Goal: Download file/media

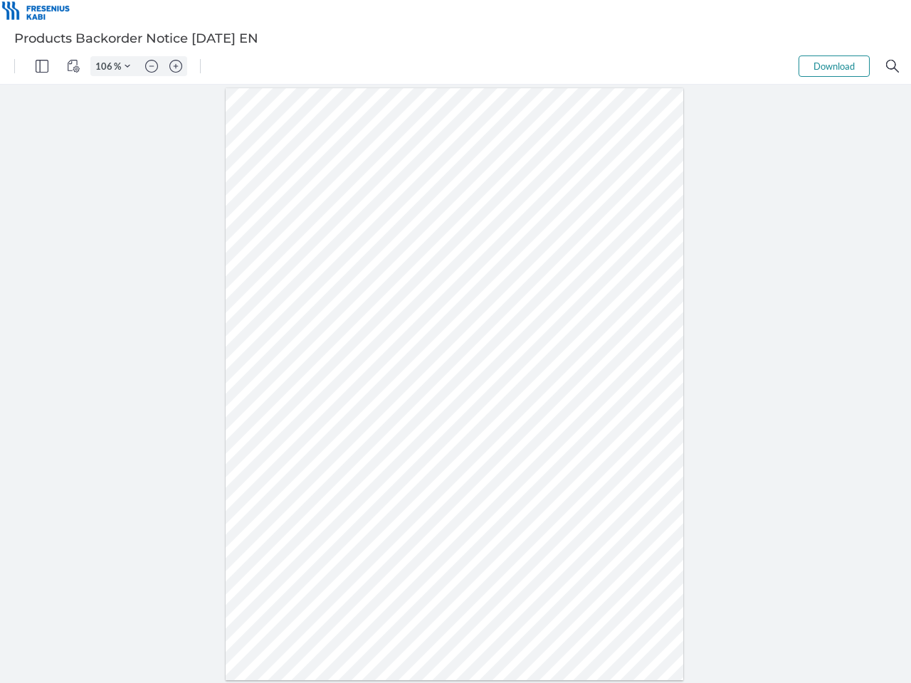
click at [42, 66] on img "Panel" at bounding box center [42, 66] width 13 height 13
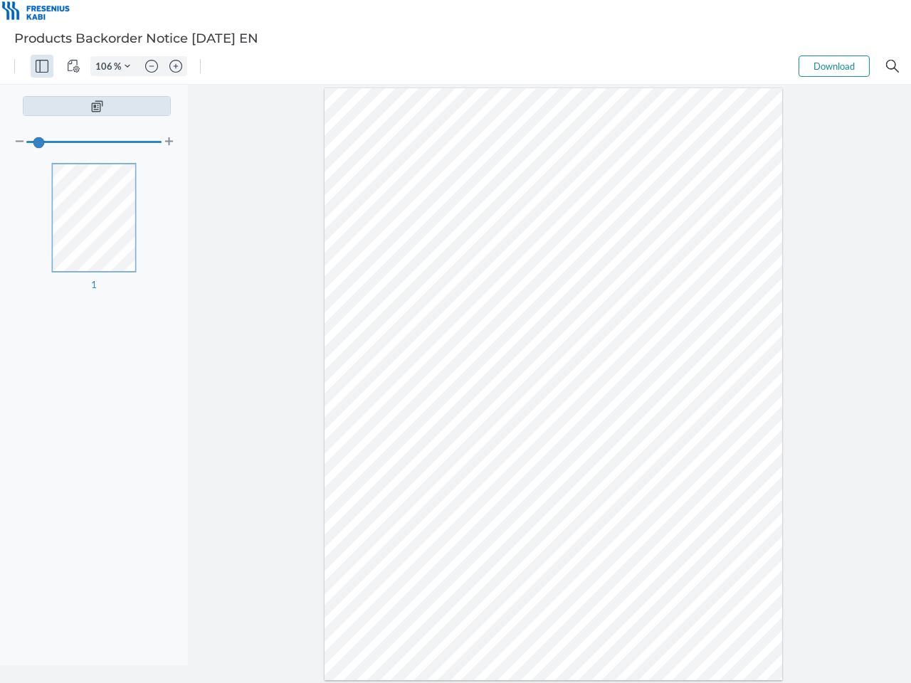
click at [73, 66] on img "View Controls" at bounding box center [73, 66] width 13 height 13
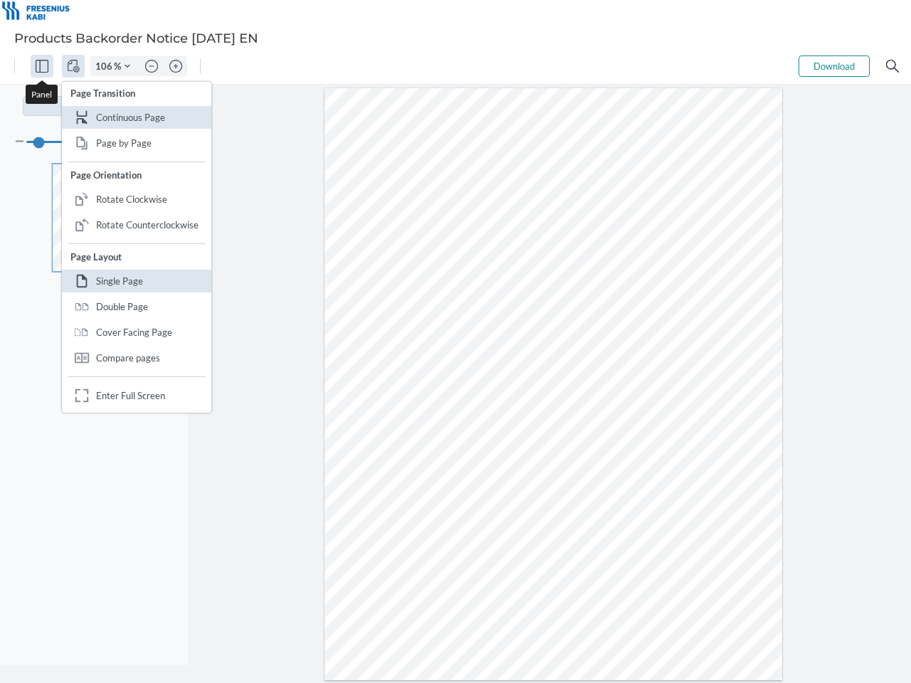
click at [106, 66] on input "106" at bounding box center [102, 66] width 23 height 13
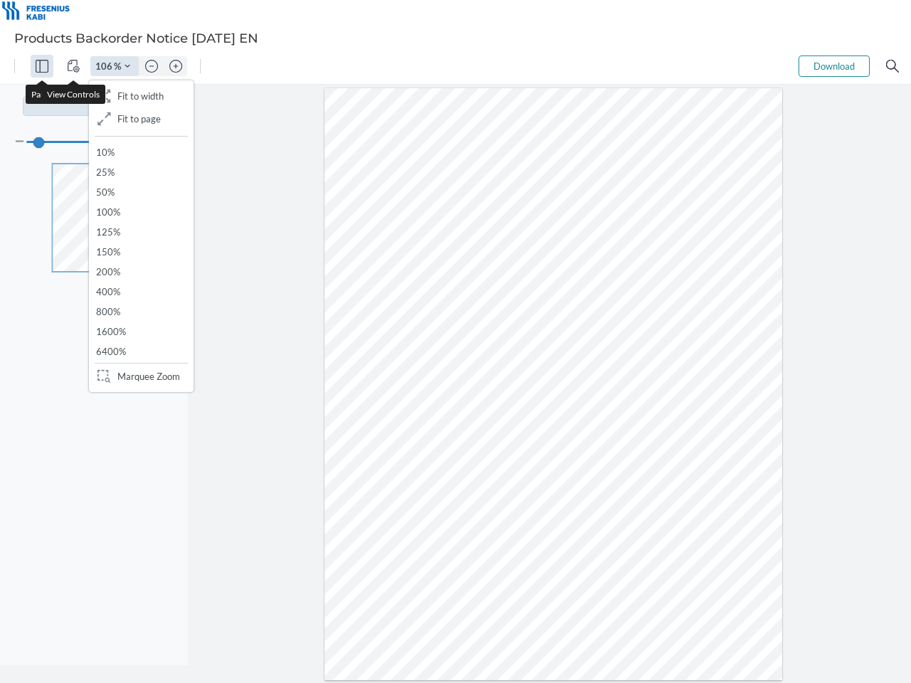
click at [127, 66] on img "Zoom Controls" at bounding box center [128, 66] width 6 height 6
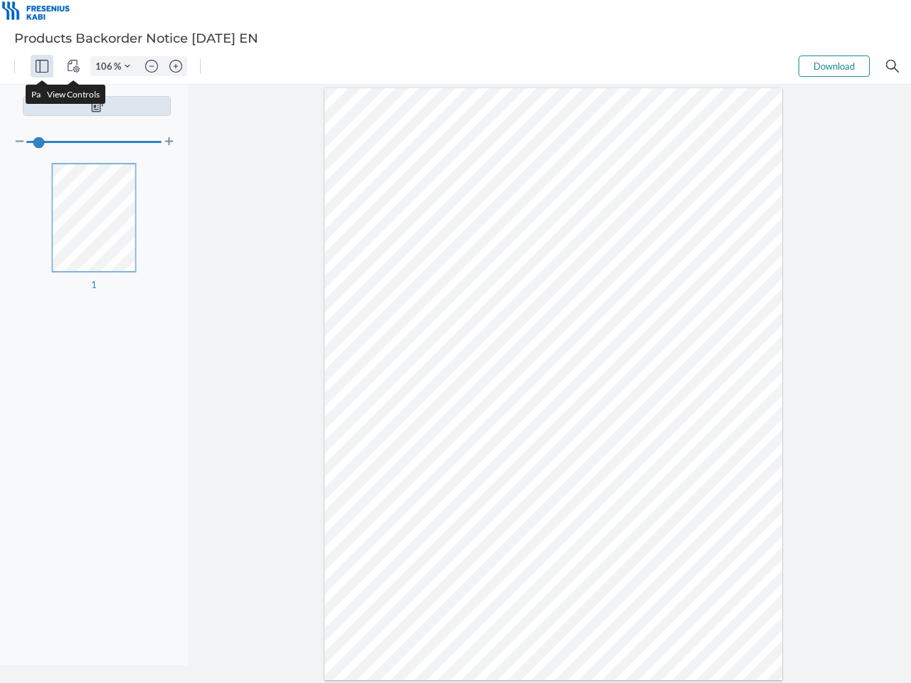
click at [152, 66] on img "Zoom out" at bounding box center [151, 66] width 13 height 13
click at [176, 66] on img "Zoom in" at bounding box center [175, 66] width 13 height 13
type input "106"
click at [834, 66] on button "Download" at bounding box center [834, 66] width 71 height 21
click at [892, 66] on img "Search" at bounding box center [892, 66] width 13 height 13
